Goal: Task Accomplishment & Management: Manage account settings

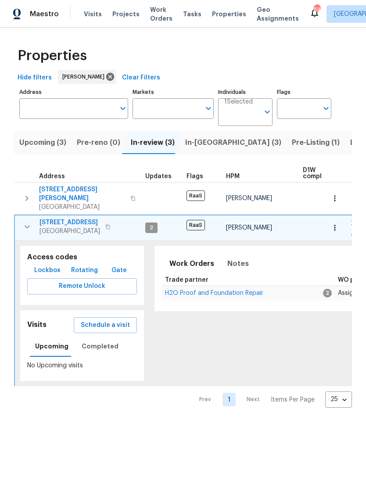
click at [27, 227] on button "button" at bounding box center [27, 227] width 18 height 18
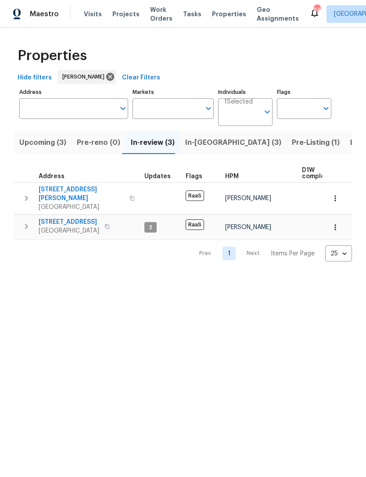
click at [194, 148] on span "In-reno (3)" at bounding box center [233, 143] width 96 height 12
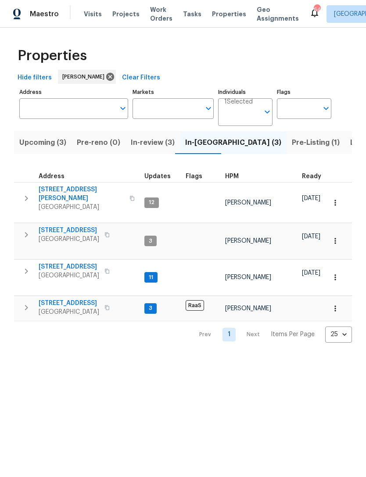
click at [26, 305] on icon "button" at bounding box center [26, 307] width 3 height 5
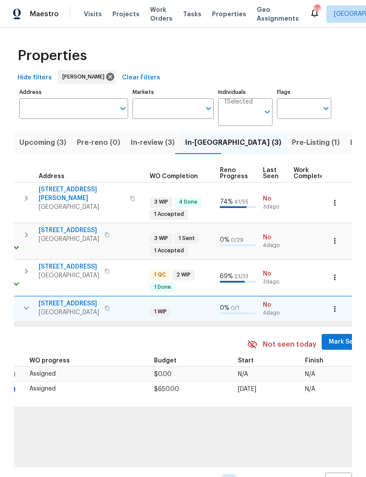
scroll to position [0, 324]
click at [330, 339] on span "Mark Seen" at bounding box center [345, 342] width 32 height 11
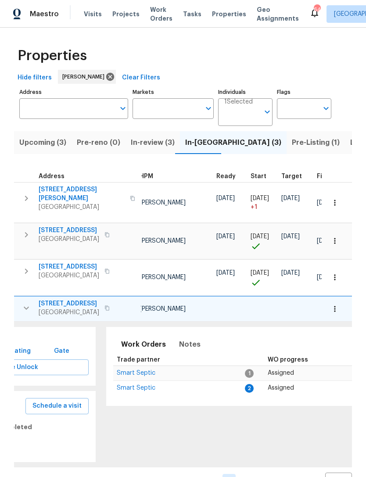
scroll to position [0, 34]
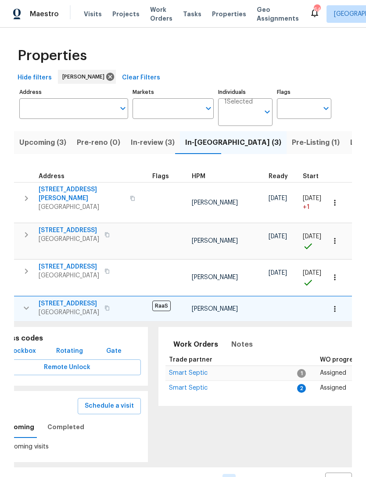
click at [200, 385] on span "Smart Septic" at bounding box center [188, 388] width 39 height 6
click at [142, 142] on span "In-review (3)" at bounding box center [153, 143] width 44 height 12
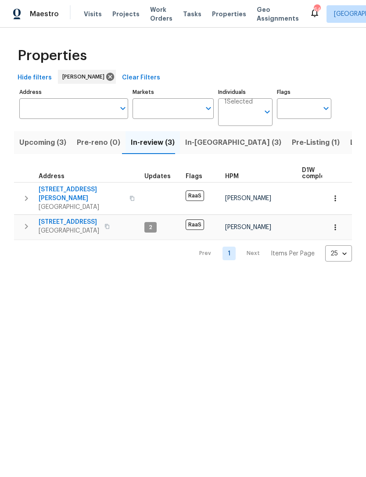
click at [28, 221] on icon "button" at bounding box center [26, 226] width 11 height 11
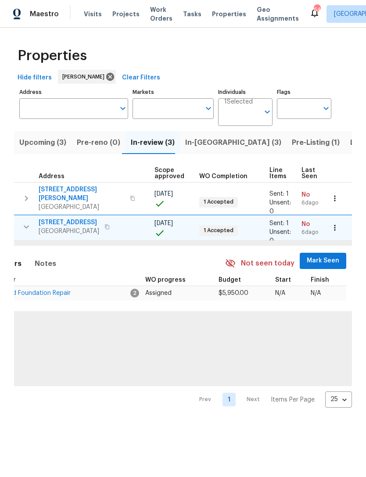
scroll to position [0, 192]
click at [320, 255] on span "Mark Seen" at bounding box center [323, 260] width 32 height 11
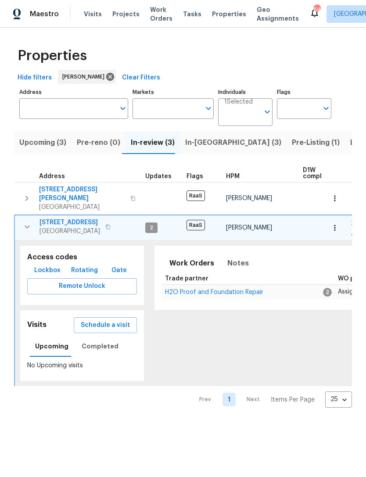
scroll to position [0, 0]
click at [221, 294] on div "Work Orders Notes Seen today Trade partner WO progress Budget Start Finish H2O …" at bounding box center [351, 278] width 392 height 64
click at [227, 289] on span "H2O Proof and Foundation Repair" at bounding box center [214, 292] width 98 height 6
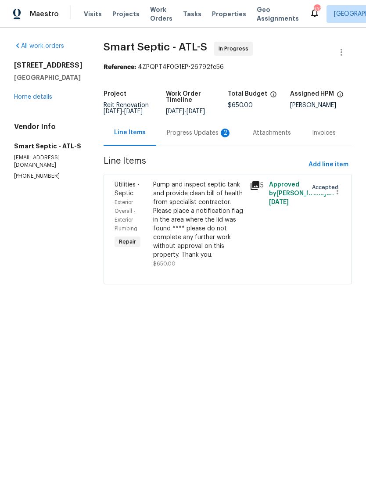
click at [195, 136] on div "Progress Updates 2" at bounding box center [199, 133] width 65 height 9
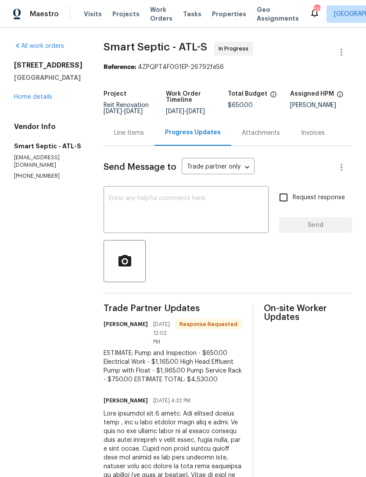
click at [219, 219] on textarea at bounding box center [186, 210] width 155 height 31
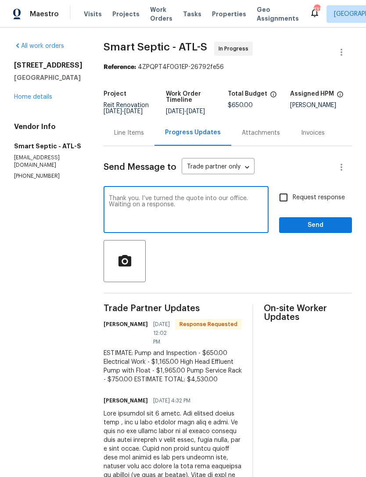
type textarea "Thank you. I’ve turned the quote into our office. Waiting on a response."
click at [310, 231] on span "Send" at bounding box center [315, 225] width 59 height 11
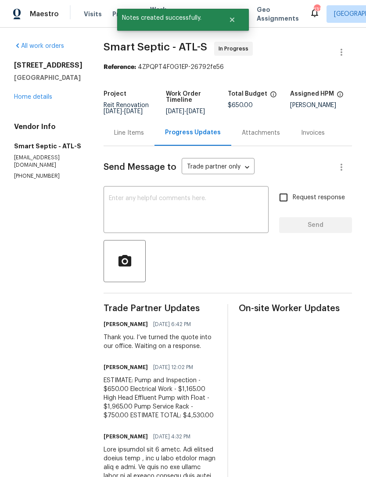
click at [37, 100] on link "Home details" at bounding box center [33, 97] width 38 height 6
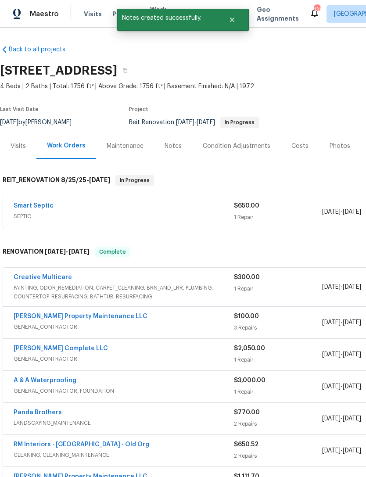
click at [176, 153] on div "Notes" at bounding box center [173, 146] width 38 height 26
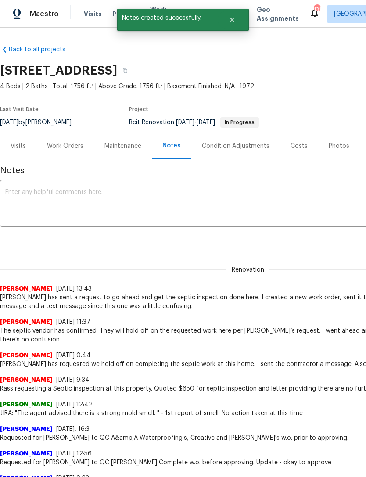
click at [160, 195] on textarea at bounding box center [247, 204] width 485 height 31
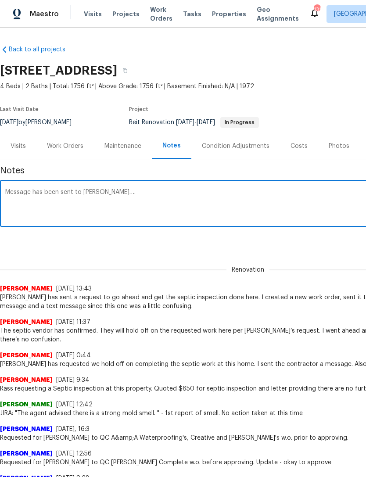
click at [174, 194] on textarea "Message has been sent to Elsa…." at bounding box center [247, 204] width 485 height 31
paste textarea "Jaydon Entrekin Just now @elsa.frieri the septic contractor found several thing…"
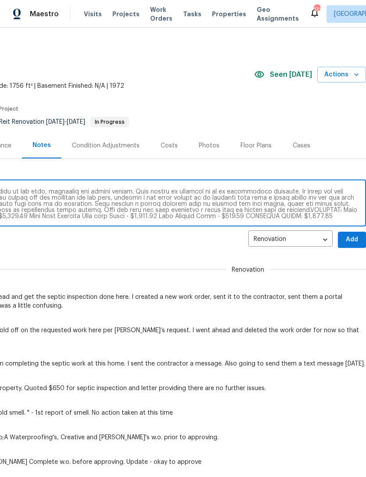
scroll to position [0, 130]
type textarea "Message has been sent to Elsa…. Jaydon Entrekin Just now @elsa.frieri the septi…"
click at [352, 241] on span "Add" at bounding box center [352, 239] width 14 height 11
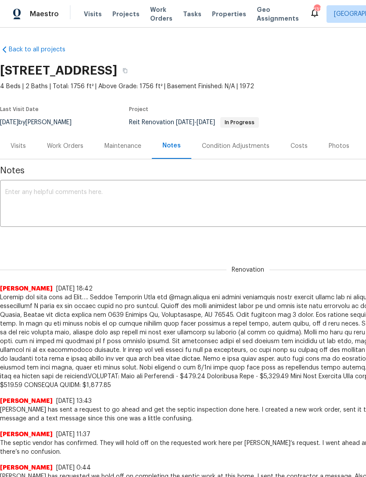
scroll to position [0, 0]
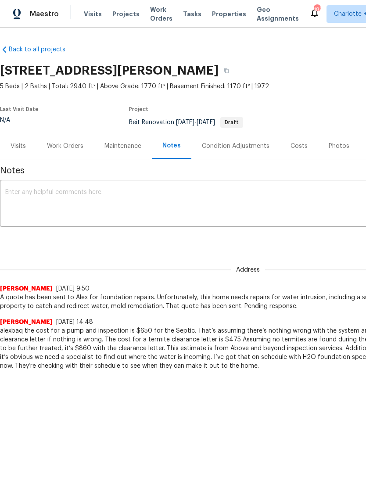
click at [64, 142] on div "Work Orders" at bounding box center [65, 146] width 36 height 9
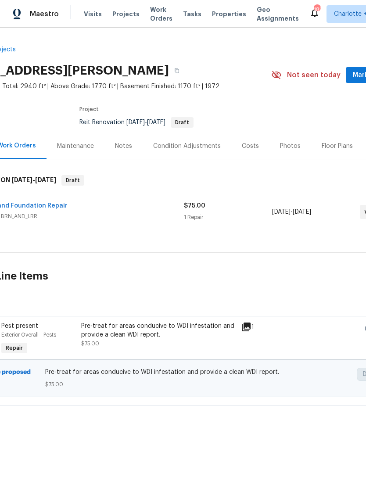
scroll to position [0, 84]
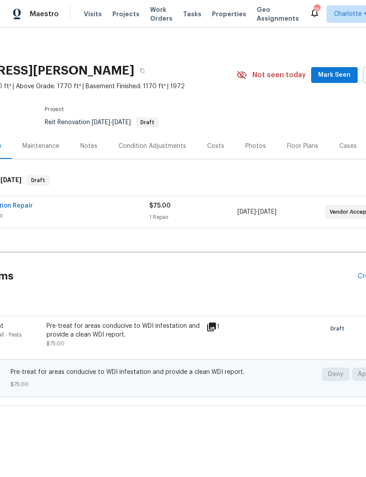
click at [334, 74] on span "Mark Seen" at bounding box center [334, 75] width 32 height 11
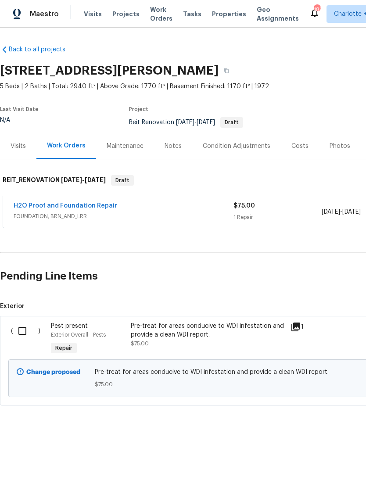
scroll to position [0, 0]
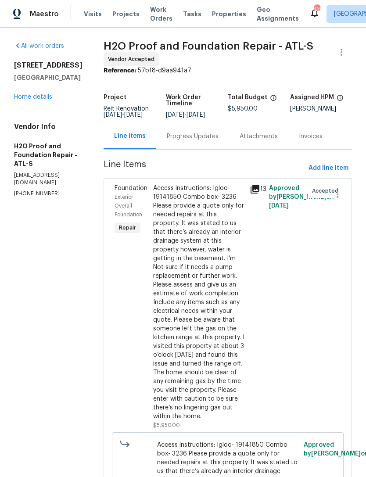
click at [167, 137] on div "Progress Updates" at bounding box center [193, 136] width 52 height 9
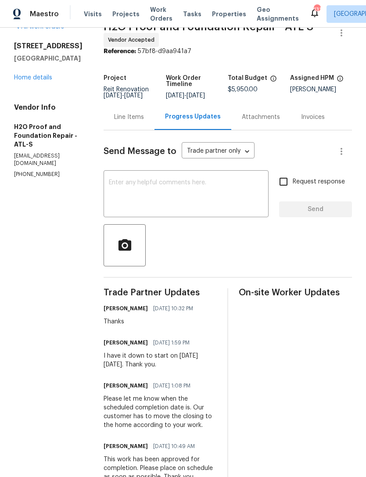
scroll to position [12, 0]
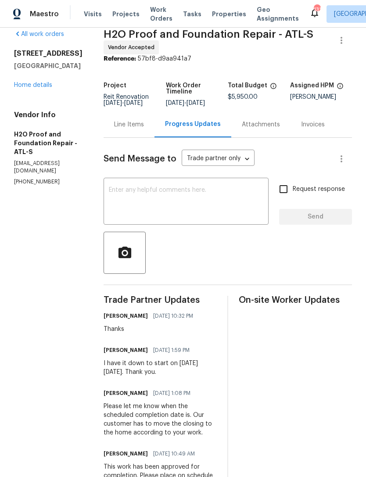
click at [39, 88] on link "Home details" at bounding box center [33, 85] width 38 height 6
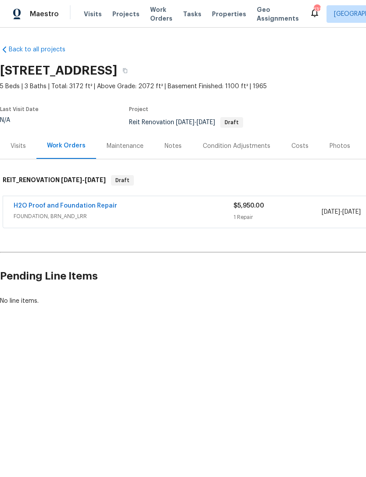
click at [98, 208] on link "H2O Proof and Foundation Repair" at bounding box center [66, 206] width 104 height 6
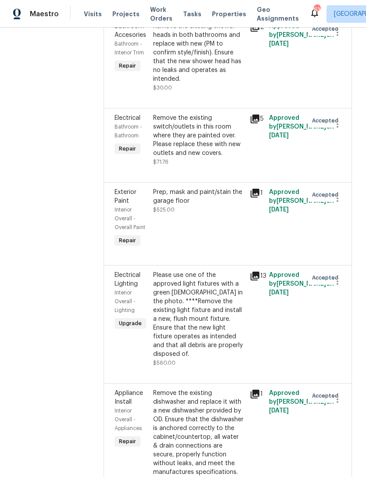
scroll to position [2596, 0]
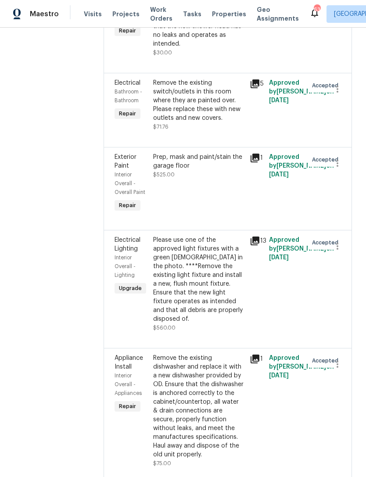
click at [272, 158] on div "Approved by [PERSON_NAME] on [DATE]" at bounding box center [285, 183] width 39 height 67
click at [237, 236] on div "Please use one of the approved light fixtures with a green [DEMOGRAPHIC_DATA] i…" at bounding box center [198, 280] width 91 height 88
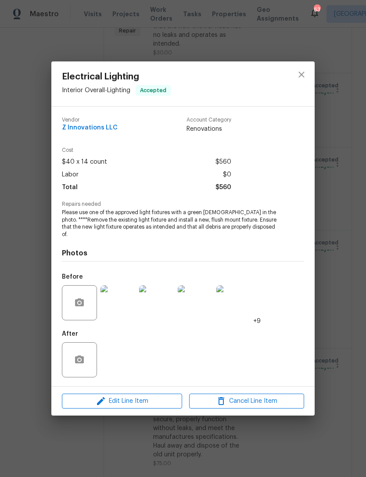
click at [333, 58] on div "Electrical Lighting Interior Overall - Lighting Accepted Vendor Z Innovations L…" at bounding box center [183, 238] width 366 height 477
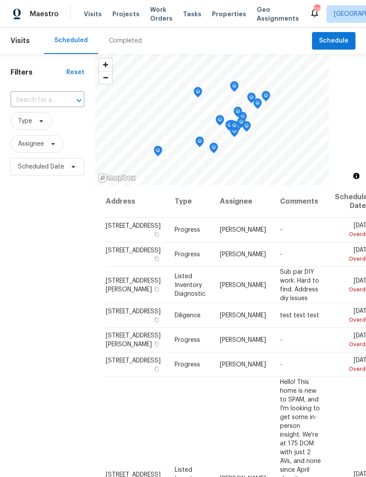
click at [66, 102] on div at bounding box center [72, 100] width 23 height 12
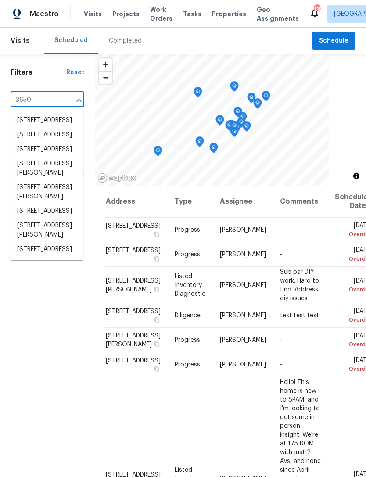
type input "3650 l"
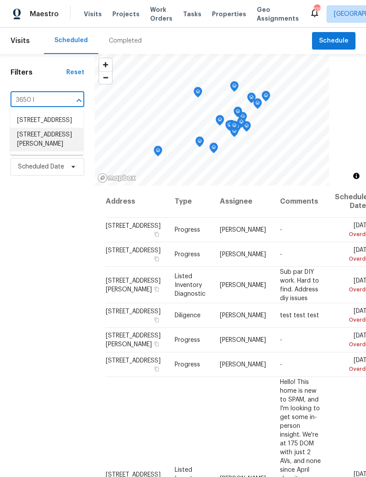
click at [66, 151] on li "3650 Lindsy Brooke Ct, Douglasville, GA 30135" at bounding box center [46, 140] width 73 height 24
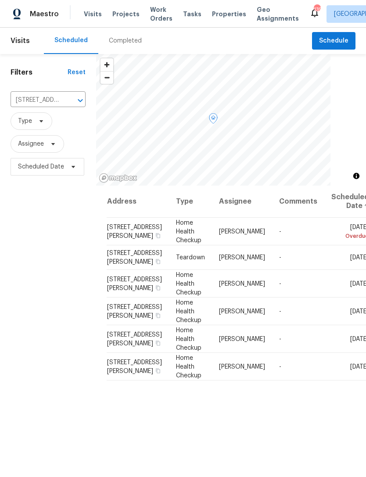
click at [0, 0] on icon at bounding box center [0, 0] width 0 height 0
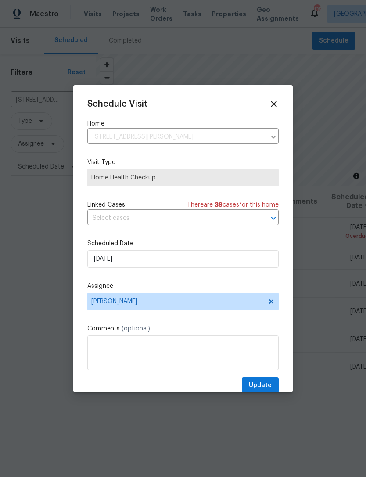
click at [274, 104] on icon at bounding box center [274, 104] width 6 height 6
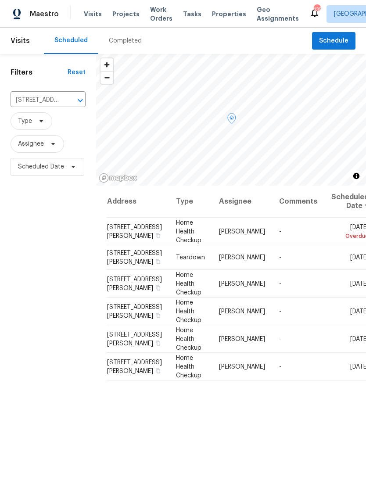
click at [0, 0] on icon at bounding box center [0, 0] width 0 height 0
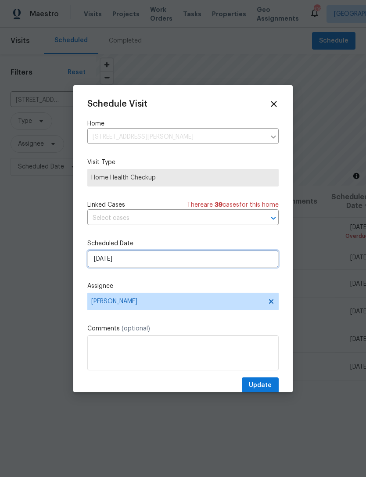
click at [189, 258] on input "8/31/2025" at bounding box center [182, 259] width 191 height 18
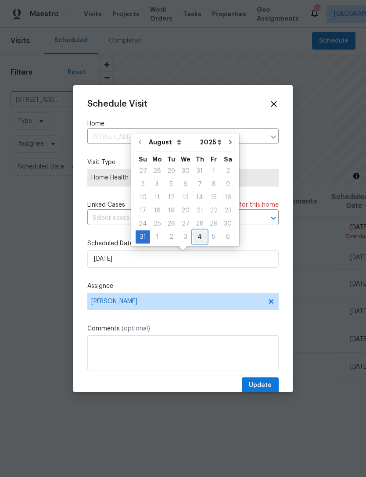
click at [197, 239] on div "4" at bounding box center [200, 237] width 14 height 12
type input "9/4/2025"
select select "8"
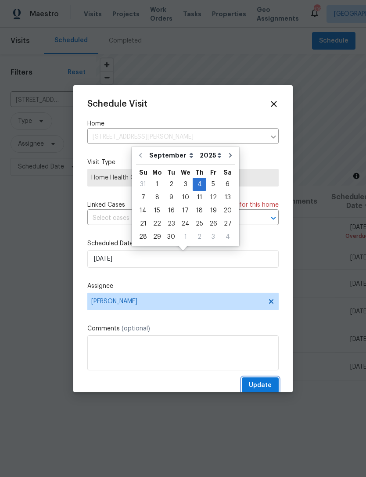
click at [260, 386] on span "Update" at bounding box center [260, 385] width 23 height 11
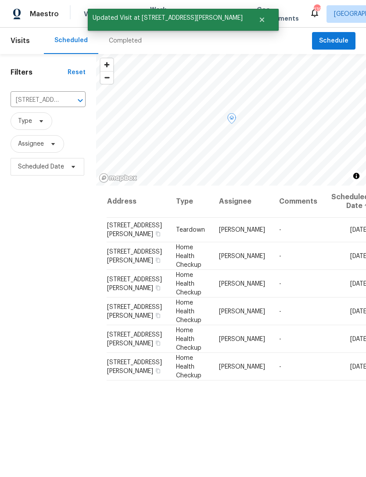
click at [0, 0] on icon at bounding box center [0, 0] width 0 height 0
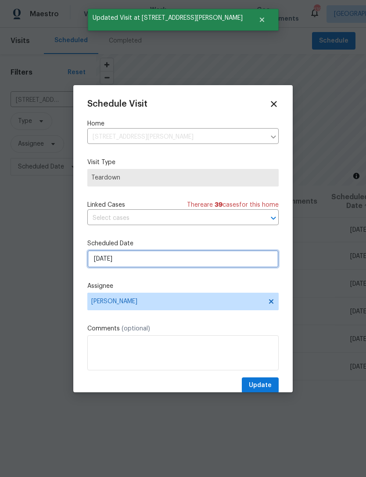
click at [183, 261] on input "9/1/2025" at bounding box center [182, 259] width 191 height 18
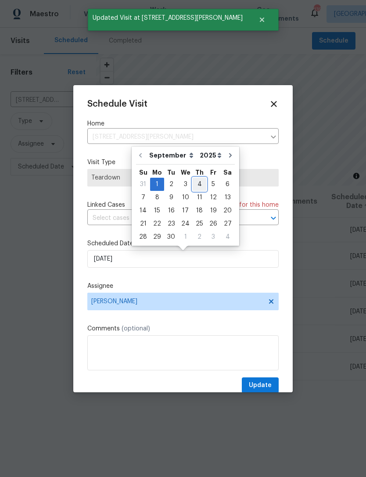
click at [199, 183] on div "4" at bounding box center [200, 184] width 14 height 12
type input "9/4/2025"
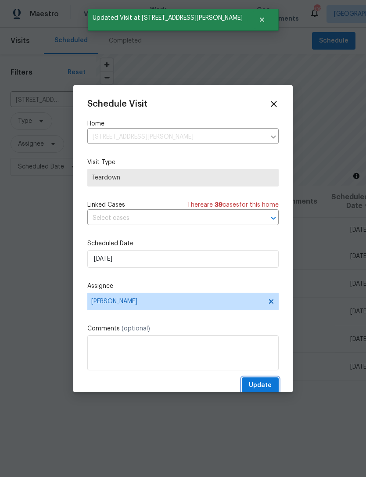
click at [262, 391] on span "Update" at bounding box center [260, 385] width 23 height 11
